Goal: Task Accomplishment & Management: Manage account settings

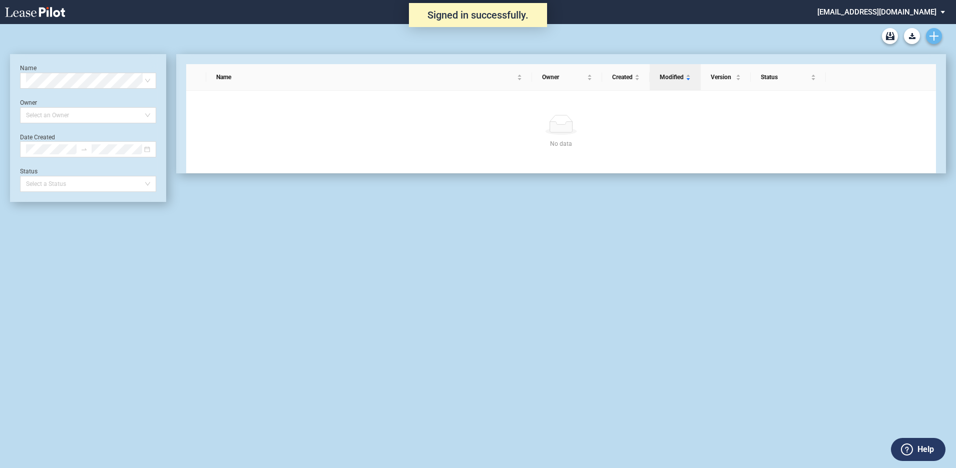
click at [934, 33] on use "Create new document" at bounding box center [934, 36] width 9 height 9
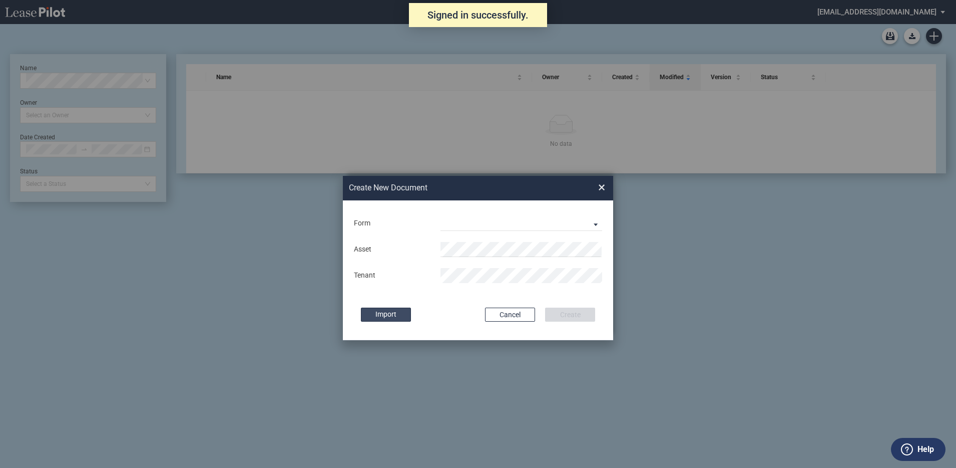
click at [402, 317] on label "Import" at bounding box center [386, 314] width 50 height 14
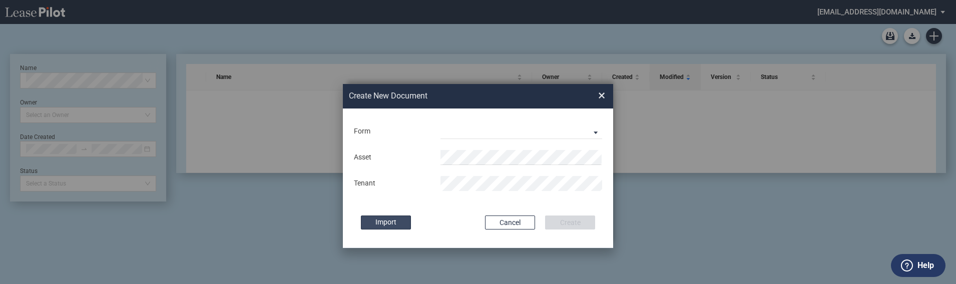
click at [389, 226] on label "Import" at bounding box center [386, 223] width 50 height 14
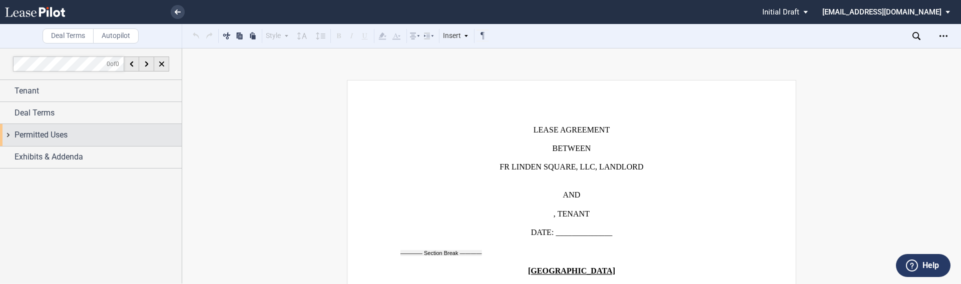
click at [73, 162] on span "Exhibits & Addenda" at bounding box center [49, 157] width 69 height 12
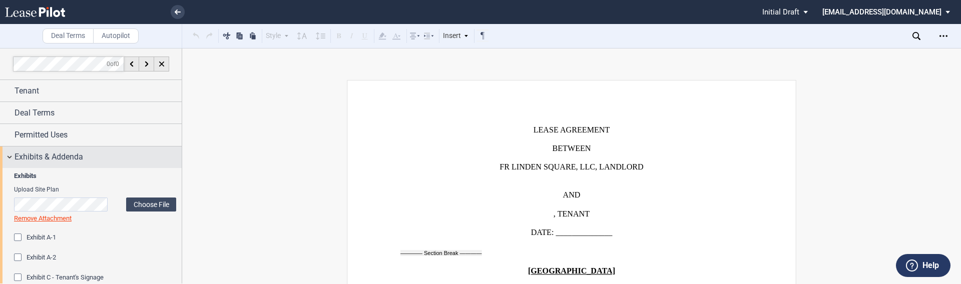
click at [16, 153] on span "Exhibits & Addenda" at bounding box center [49, 157] width 69 height 12
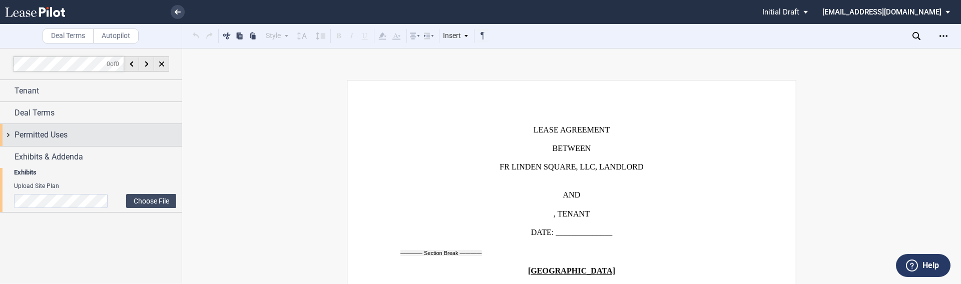
click at [19, 138] on span "Permitted Uses" at bounding box center [41, 135] width 53 height 12
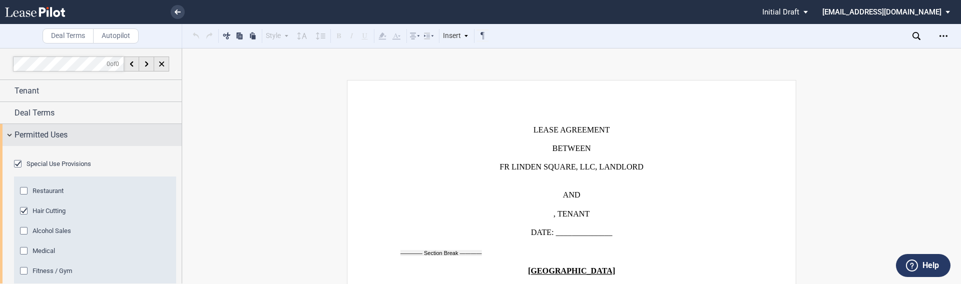
click at [19, 138] on span "Permitted Uses" at bounding box center [41, 135] width 53 height 12
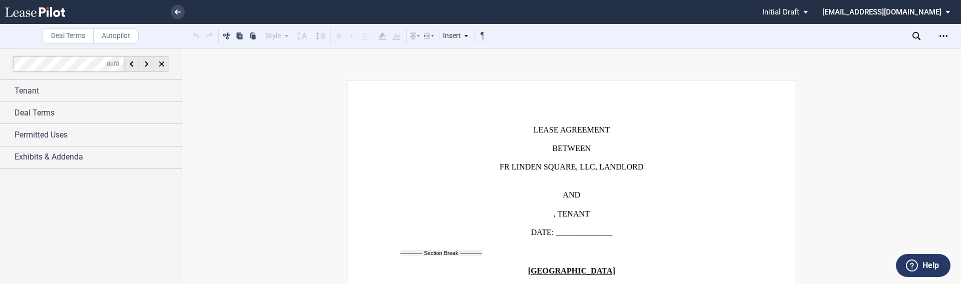
click at [58, 8] on icon at bounding box center [35, 12] width 60 height 10
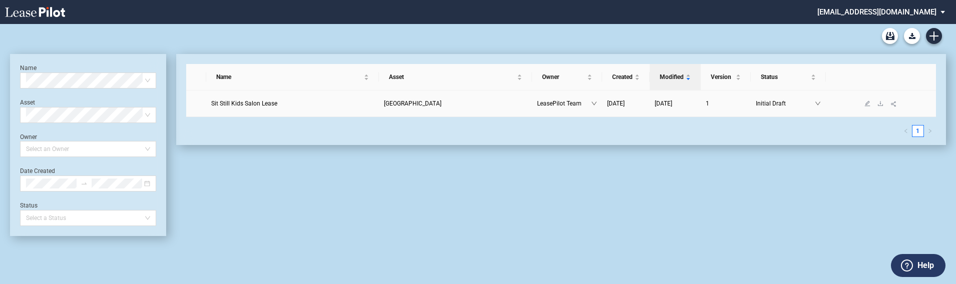
click at [550, 104] on span "LeasePilot Team" at bounding box center [564, 104] width 54 height 10
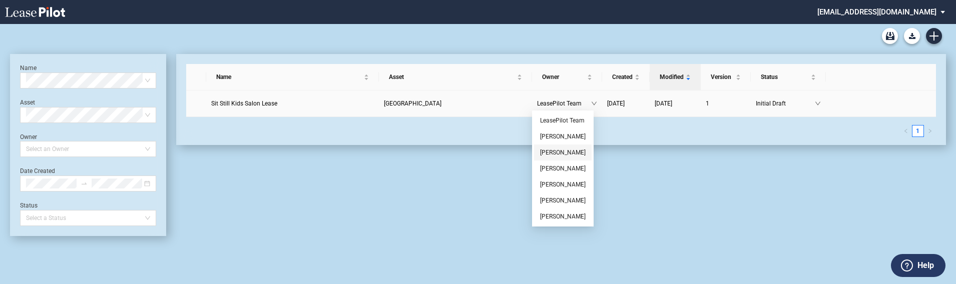
click at [564, 153] on link "Laurinda Dennis" at bounding box center [563, 152] width 46 height 7
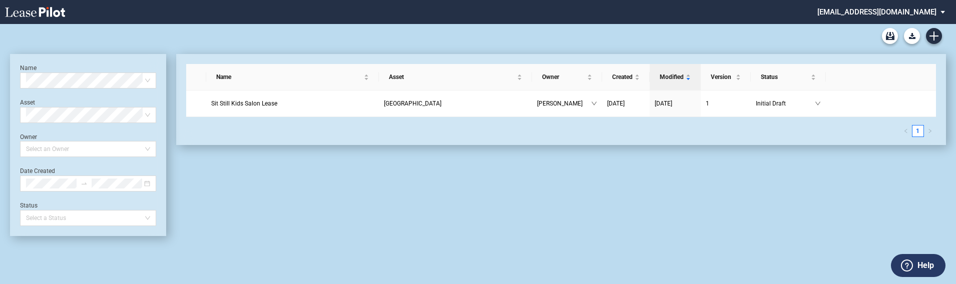
click at [548, 192] on div "Name Asset Owner Created Modified Version Status Sit Still Kids Salon Lease Lin…" at bounding box center [556, 145] width 780 height 182
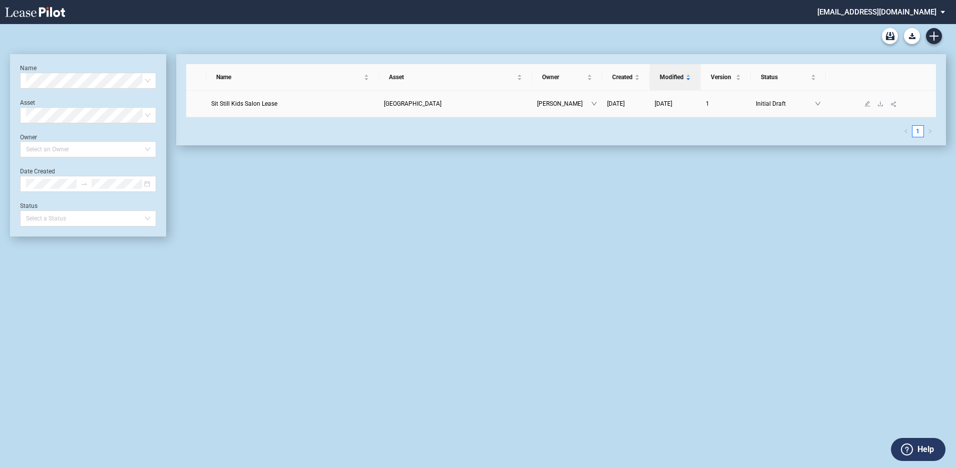
click at [262, 102] on span "Sit Still Kids Salon Lease" at bounding box center [244, 103] width 66 height 7
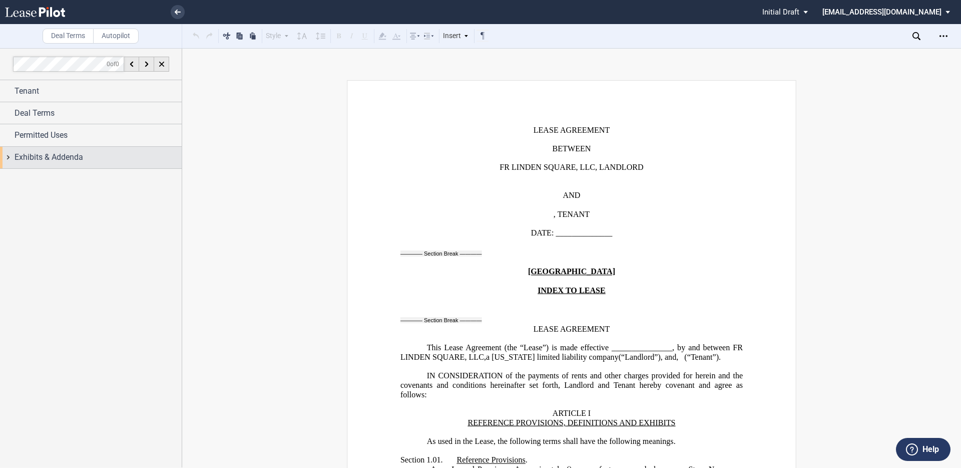
click at [69, 160] on span "Exhibits & Addenda" at bounding box center [49, 157] width 69 height 12
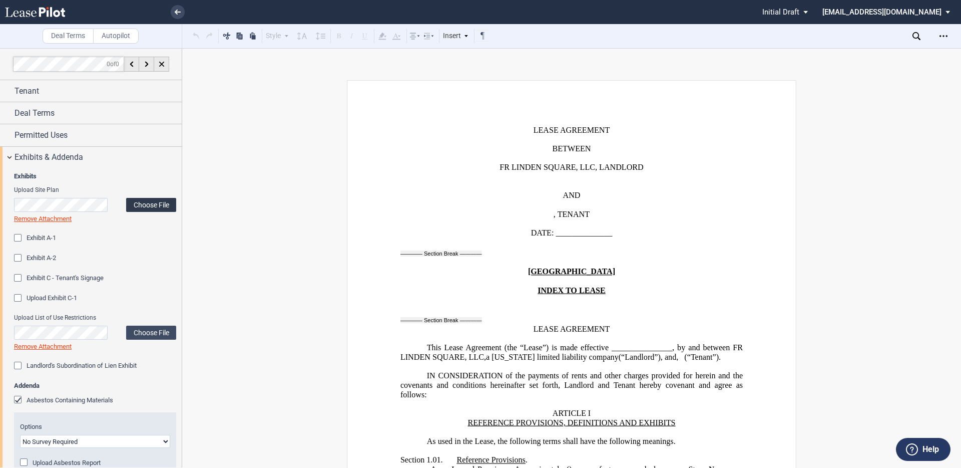
click at [149, 203] on label "Choose File" at bounding box center [151, 205] width 50 height 14
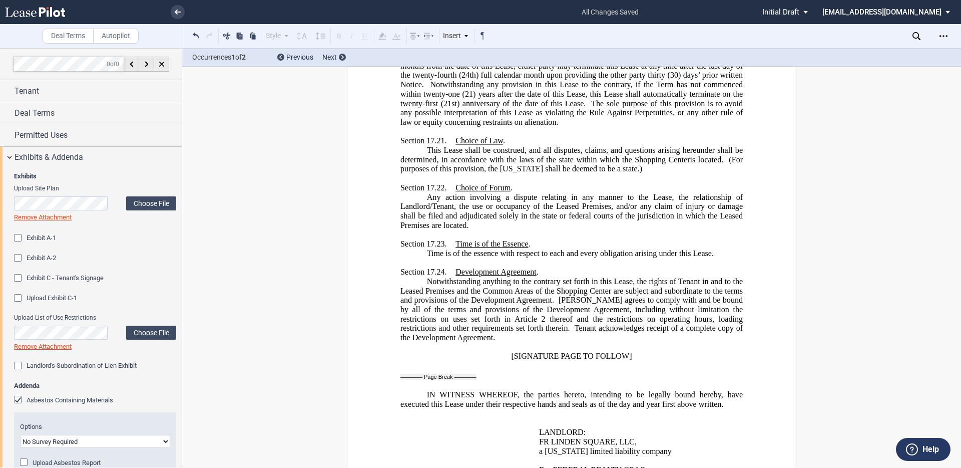
scroll to position [14421, 0]
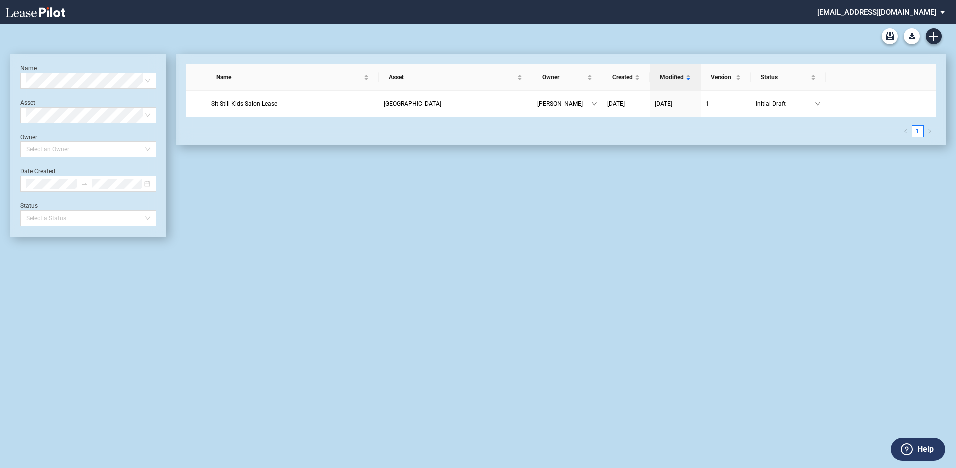
click at [918, 5] on md-select "[EMAIL_ADDRESS][DOMAIN_NAME] Super Admin Area Admin Area Settings Sign Out" at bounding box center [884, 11] width 137 height 23
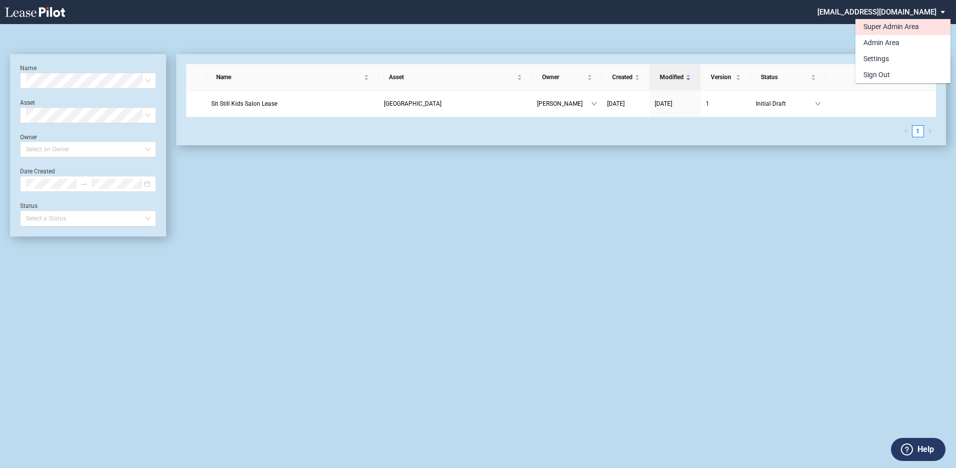
click at [896, 23] on div "Super Admin Area" at bounding box center [891, 27] width 56 height 10
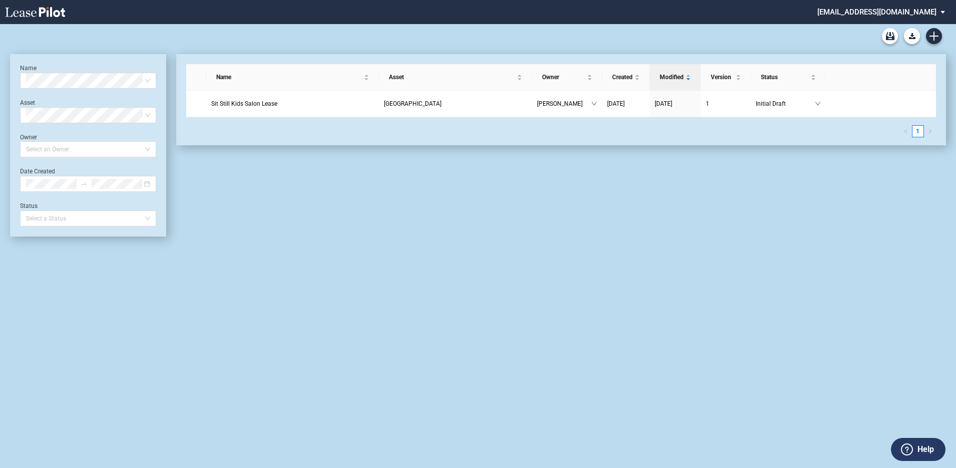
scroll to position [24, 0]
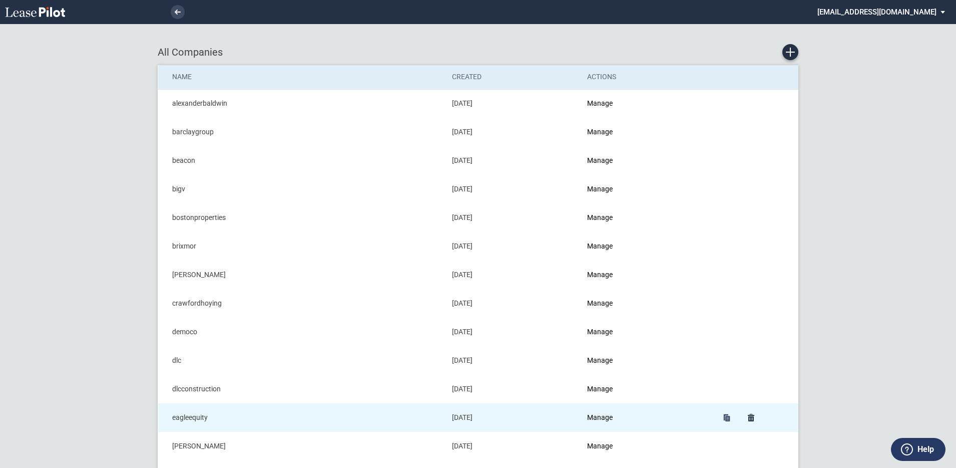
click at [602, 422] on td "Manage" at bounding box center [646, 417] width 133 height 29
click at [602, 418] on link "Manage" at bounding box center [600, 417] width 26 height 8
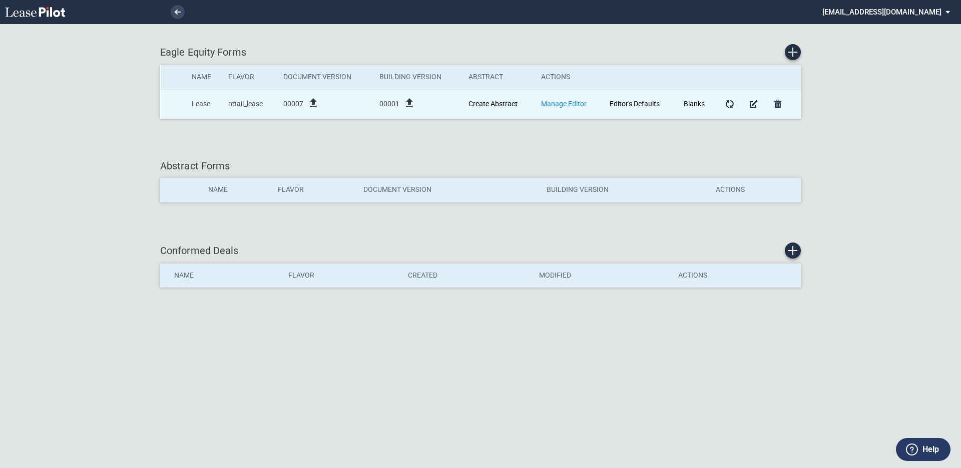
click at [554, 101] on link "Manage Editor" at bounding box center [564, 104] width 46 height 8
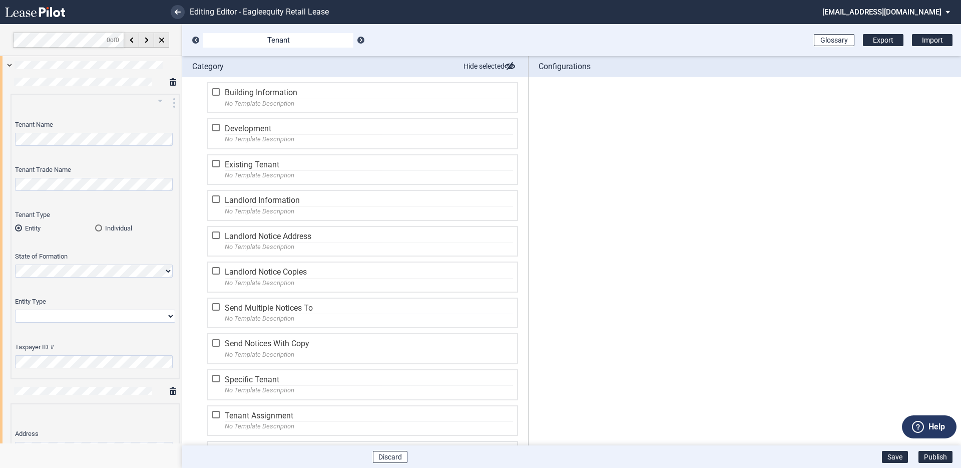
click at [99, 227] on div "Individual" at bounding box center [98, 227] width 7 height 7
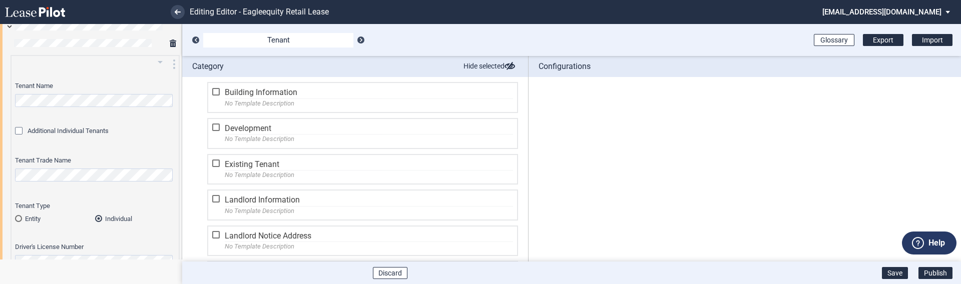
scroll to position [9, 0]
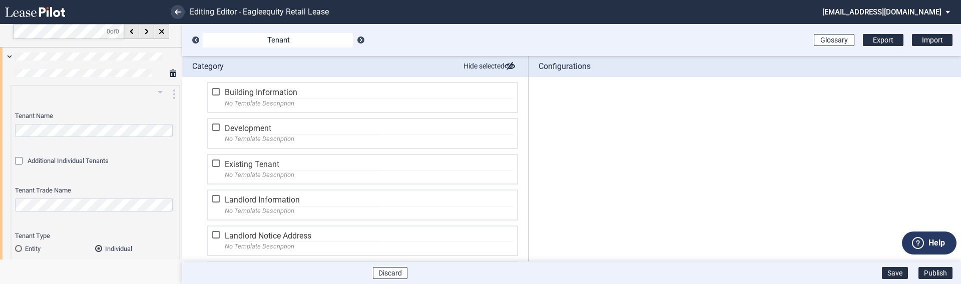
click at [156, 96] on icon "arrow_drop_down" at bounding box center [160, 92] width 12 height 12
click at [140, 105] on button "edit Edit" at bounding box center [115, 106] width 98 height 16
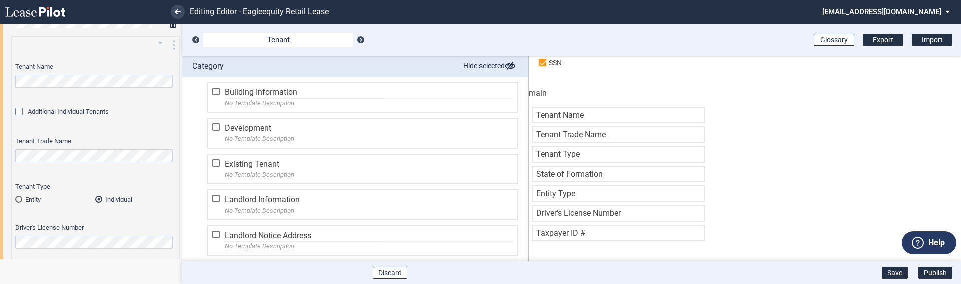
scroll to position [58, 0]
click at [19, 199] on div "Entity" at bounding box center [18, 199] width 7 height 7
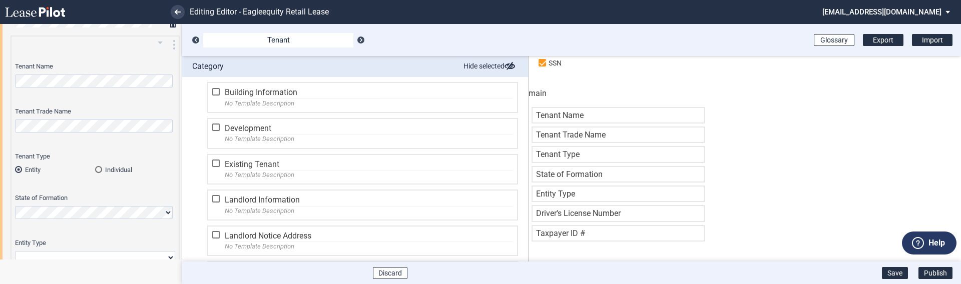
click at [97, 170] on div "Individual" at bounding box center [98, 169] width 7 height 7
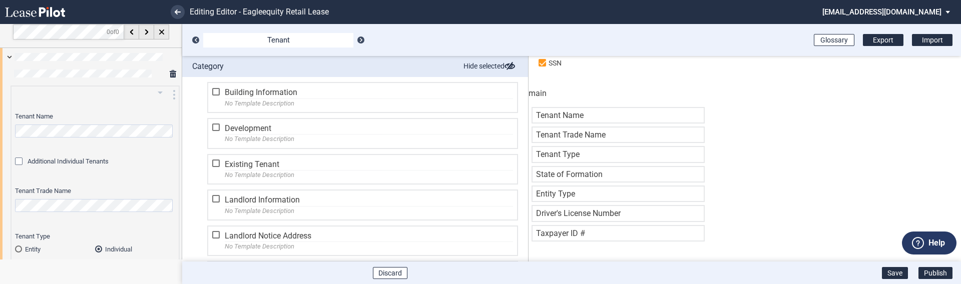
scroll to position [0, 0]
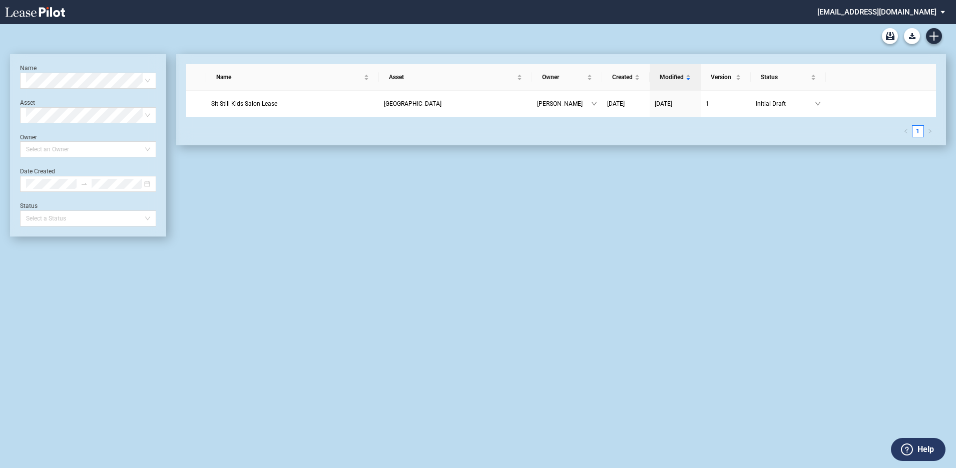
click at [909, 11] on md-select "[EMAIL_ADDRESS][DOMAIN_NAME] Super Admin Area Admin Area Settings Sign Out" at bounding box center [884, 11] width 137 height 23
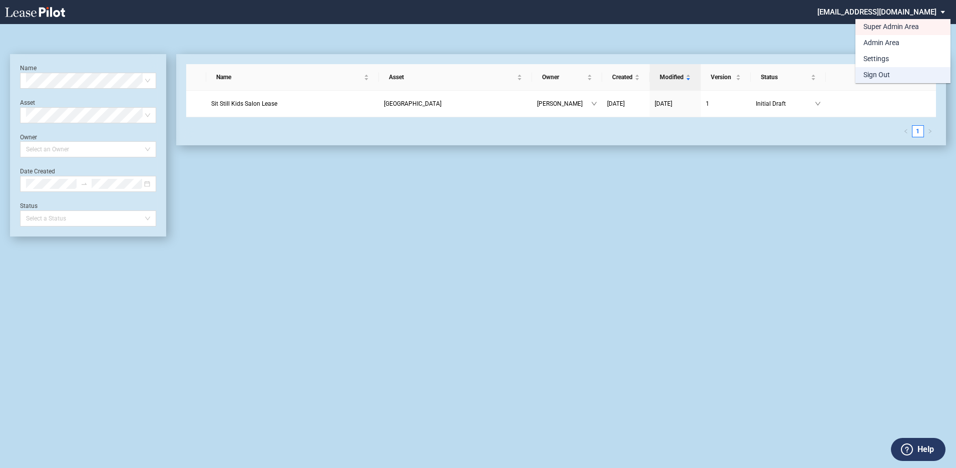
click at [892, 78] on md-option "Sign Out" at bounding box center [902, 75] width 95 height 16
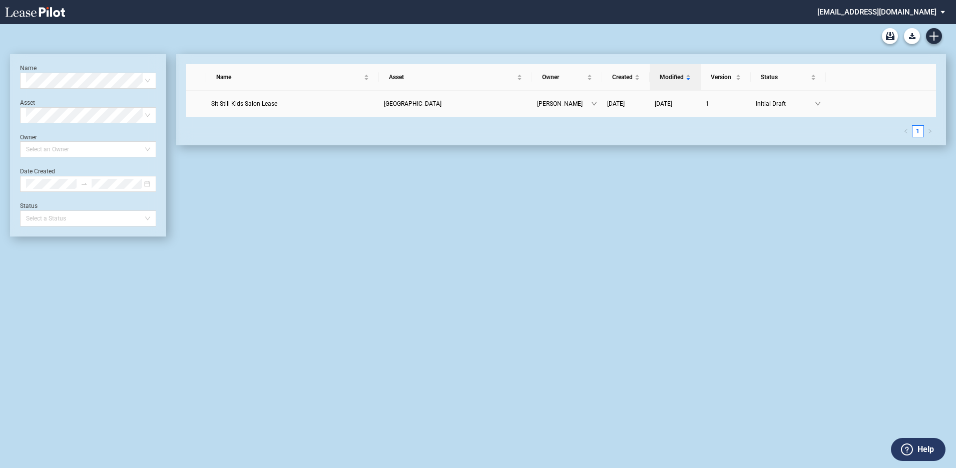
scroll to position [24, 0]
